Goal: Information Seeking & Learning: Learn about a topic

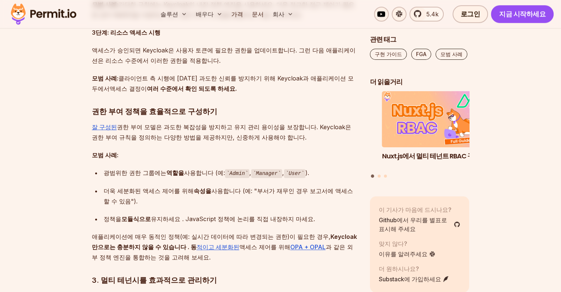
scroll to position [867, 0]
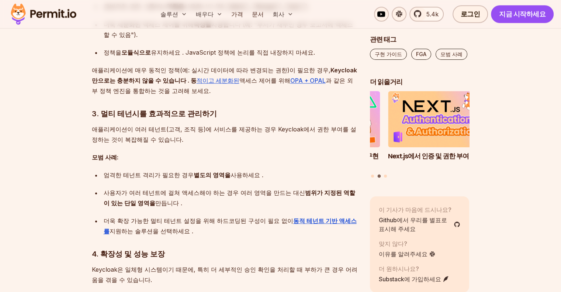
scroll to position [977, 0]
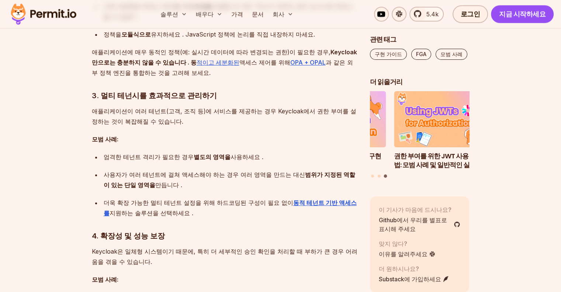
click at [205, 230] on h3 "4. 확장성 및 성능 보장" at bounding box center [225, 236] width 266 height 12
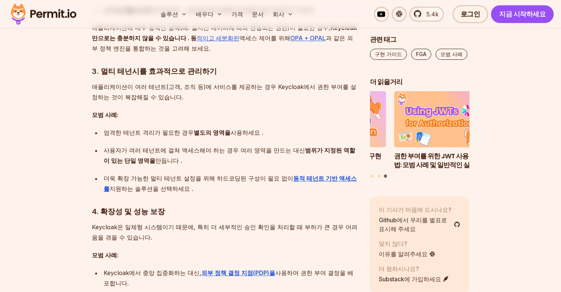
scroll to position [1014, 0]
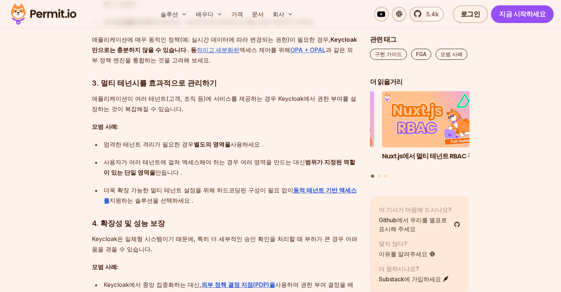
scroll to position [977, 0]
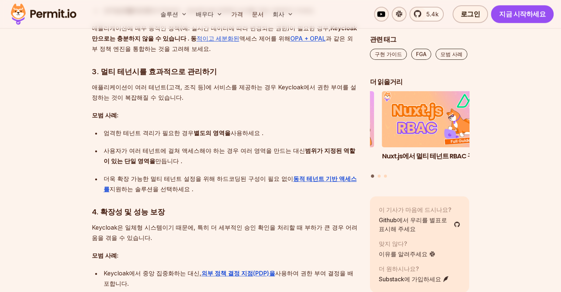
scroll to position [1014, 0]
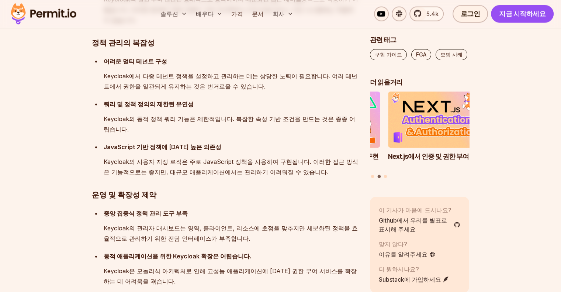
scroll to position [1568, 0]
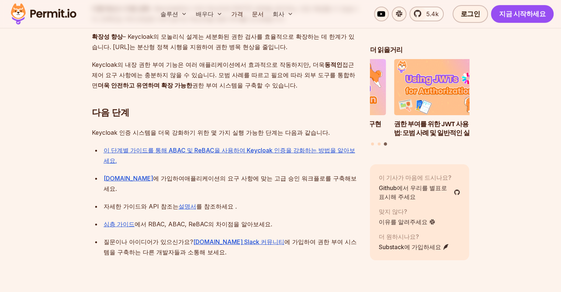
scroll to position [2084, 0]
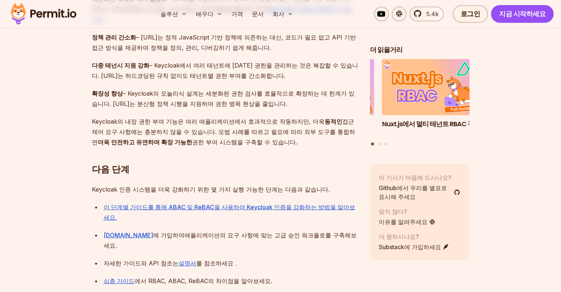
click at [254, 203] on font "이 단계별 가이드를 통해 ABAC 및 ReBAC을 사용하여 Keycloak 인증을 강화하는 방법을 알아보세요." at bounding box center [230, 212] width 252 height 18
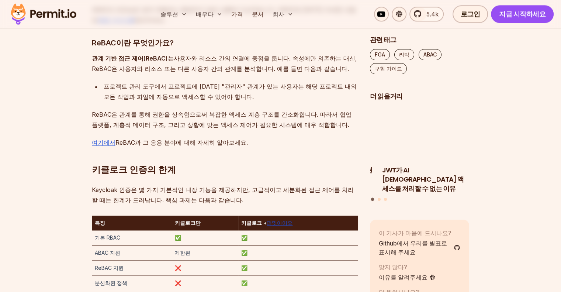
scroll to position [1107, 0]
